Goal: Task Accomplishment & Management: Manage account settings

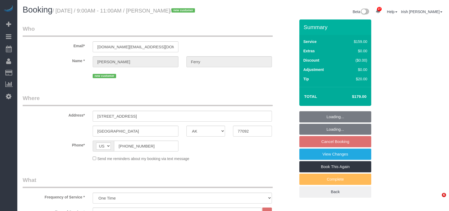
select select "[GEOGRAPHIC_DATA]"
select select "3"
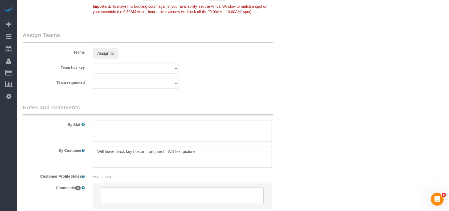
scroll to position [575, 0]
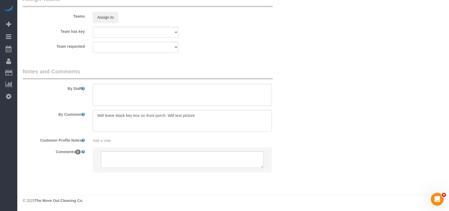
click at [130, 86] on textarea at bounding box center [182, 95] width 179 height 22
paste textarea "Key box location for [GEOGRAPHIC_DATA] This is front porch"
click at [109, 96] on textarea at bounding box center [182, 95] width 179 height 22
drag, startPoint x: 110, startPoint y: 97, endPoint x: 75, endPoint y: 88, distance: 35.9
click at [75, 88] on div "By Staff" at bounding box center [159, 86] width 281 height 38
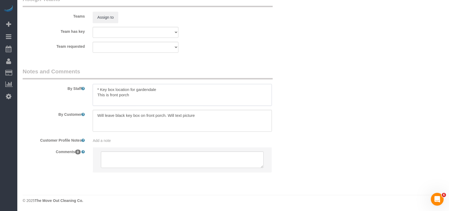
click at [110, 101] on textarea at bounding box center [182, 95] width 179 height 22
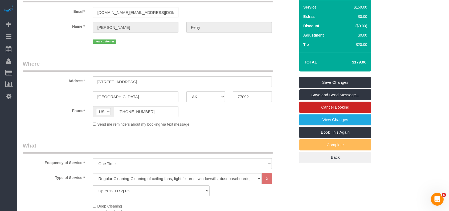
scroll to position [0, 0]
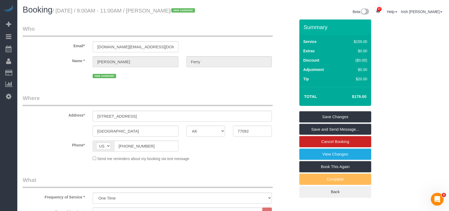
type textarea "* Key box location in the front porch"
click at [313, 114] on link "Save Changes" at bounding box center [335, 116] width 72 height 11
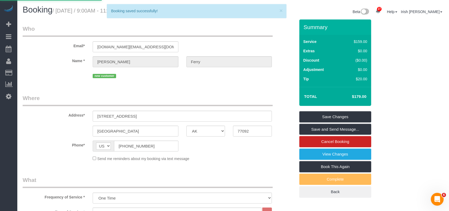
click at [27, 147] on label "Phone*" at bounding box center [54, 143] width 70 height 7
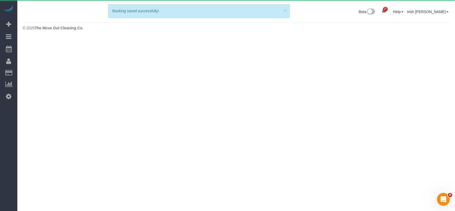
drag, startPoint x: 71, startPoint y: 108, endPoint x: 37, endPoint y: 104, distance: 33.5
click at [37, 104] on body "27 Beta Your Notifications You have 0 alerts × You have 1 to charge for [DATE] …" at bounding box center [227, 105] width 455 height 211
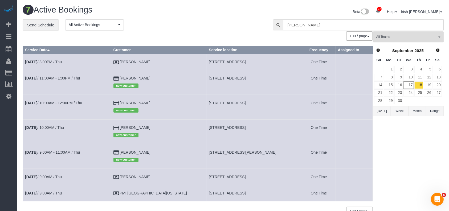
click at [221, 105] on span "[STREET_ADDRESS]" at bounding box center [227, 103] width 37 height 4
click at [220, 105] on span "[STREET_ADDRESS]" at bounding box center [227, 103] width 37 height 4
click at [219, 105] on td "[STREET_ADDRESS]" at bounding box center [255, 107] width 96 height 25
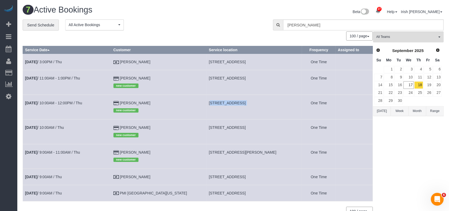
copy tr "[STREET_ADDRESS]"
click at [390, 92] on link "22" at bounding box center [389, 92] width 10 height 7
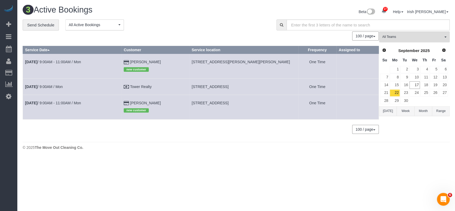
click at [66, 59] on td "[DATE] 9:00AM - 11:00AM / Mon" at bounding box center [72, 66] width 99 height 25
click at [63, 62] on link "[DATE] 9:00AM - 11:00AM / Mon" at bounding box center [53, 62] width 56 height 4
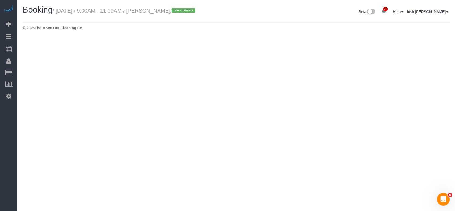
select select "[GEOGRAPHIC_DATA]"
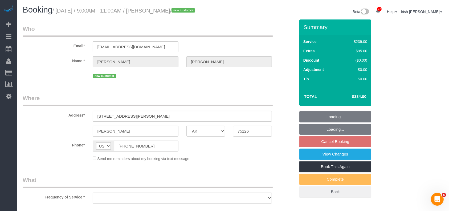
select select "3"
select select "string:fspay-b77e9b5b-1b4e-498d-b0af-d9114ff07cd5"
select select "object:4516"
drag, startPoint x: 139, startPoint y: 123, endPoint x: 202, endPoint y: 121, distance: 63.2
click at [202, 121] on input "[STREET_ADDRESS][PERSON_NAME]" at bounding box center [182, 116] width 179 height 11
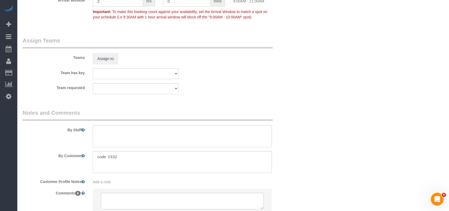
scroll to position [597, 0]
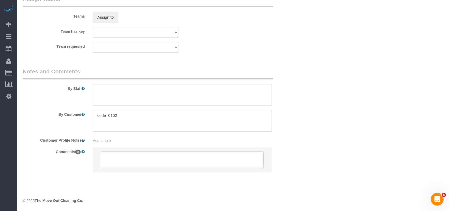
type input "[STREET_ADDRESS],"
click at [114, 98] on textarea at bounding box center [182, 95] width 179 height 22
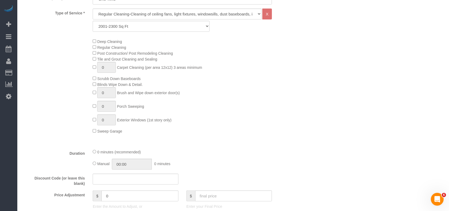
scroll to position [348, 0]
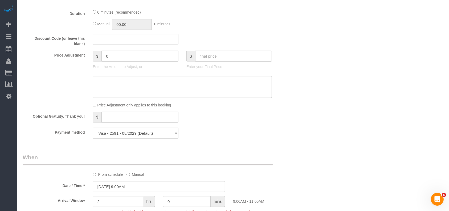
type textarea "* time is flexible"
drag, startPoint x: 111, startPoint y: 64, endPoint x: 83, endPoint y: 60, distance: 28.3
click at [84, 61] on div "Price Adjustment $ 0 Enter the Amount to Adjust, or $ Enter your Final Price" at bounding box center [159, 61] width 281 height 21
drag, startPoint x: 114, startPoint y: 64, endPoint x: 79, endPoint y: 65, distance: 34.9
click at [79, 65] on div "Price Adjustment $ 30 Enter the Amount to Adjust, or $ Enter your Final Price" at bounding box center [159, 61] width 281 height 21
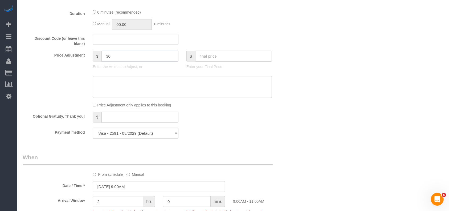
type input "30"
click at [121, 91] on textarea at bounding box center [182, 87] width 179 height 22
paste textarea "30"
click at [96, 86] on textarea at bounding box center [182, 87] width 179 height 22
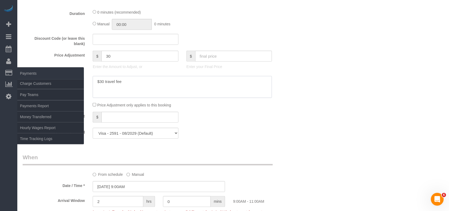
drag, startPoint x: 47, startPoint y: 78, endPoint x: 27, endPoint y: 75, distance: 20.2
click at [12, 76] on div "27 Beta Your Notifications You have 0 alerts × You have 1 to charge for [DATE] …" at bounding box center [224, 52] width 449 height 801
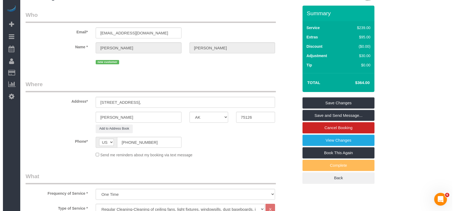
scroll to position [0, 0]
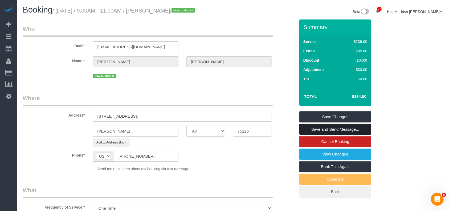
type textarea "$30 travel fee"
click at [335, 133] on link "Save and Send Message..." at bounding box center [335, 129] width 72 height 11
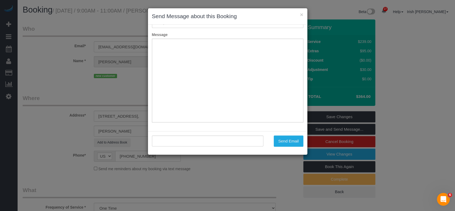
type input "Booking Confirmed!"
type input ""[PERSON_NAME]" <[EMAIL_ADDRESS][DOMAIN_NAME]>"
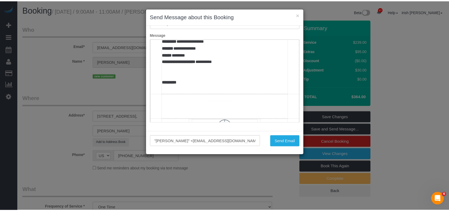
scroll to position [320, 0]
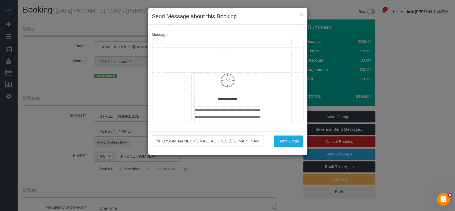
click at [228, 47] on td "**********" at bounding box center [227, 2] width 127 height 90
click at [289, 141] on button "Send Email" at bounding box center [289, 140] width 30 height 11
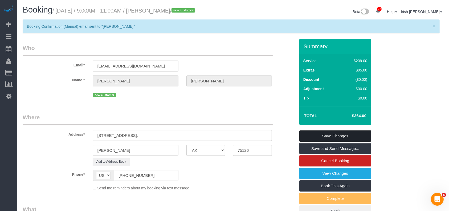
click at [334, 141] on link "Save Changes" at bounding box center [335, 135] width 72 height 11
